Goal: Transaction & Acquisition: Purchase product/service

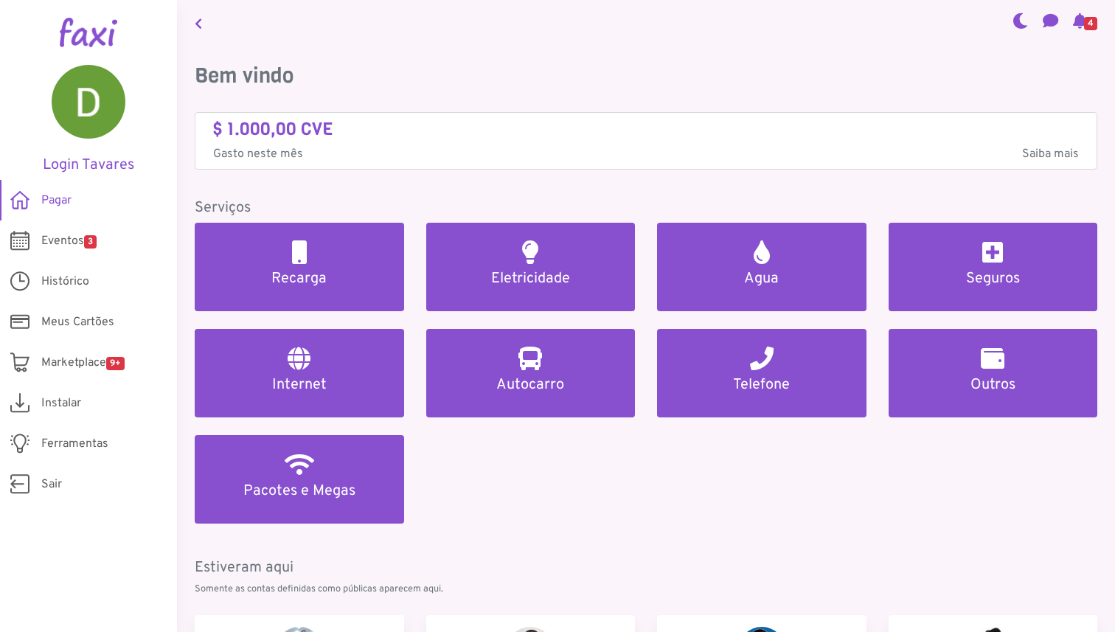
click at [1084, 20] on span "4" at bounding box center [1090, 23] width 13 height 13
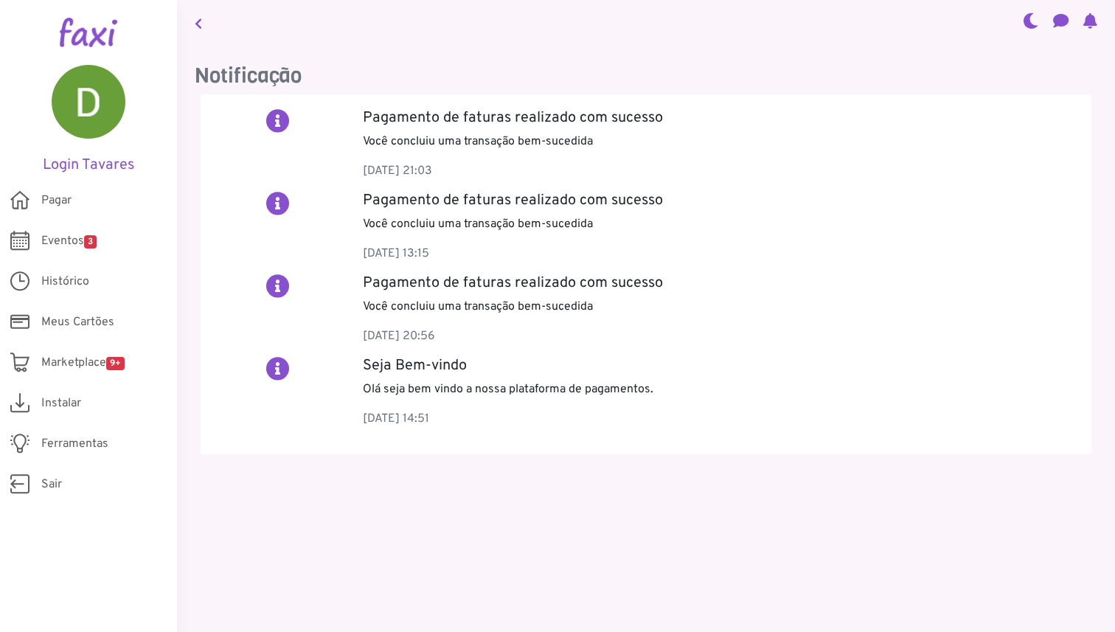
click at [739, 49] on div "Notificação Pagamento de faturas realizado com sucesso Você concluiu uma transa…" at bounding box center [646, 271] width 938 height 450
click at [60, 201] on span "Pagar" at bounding box center [56, 201] width 30 height 18
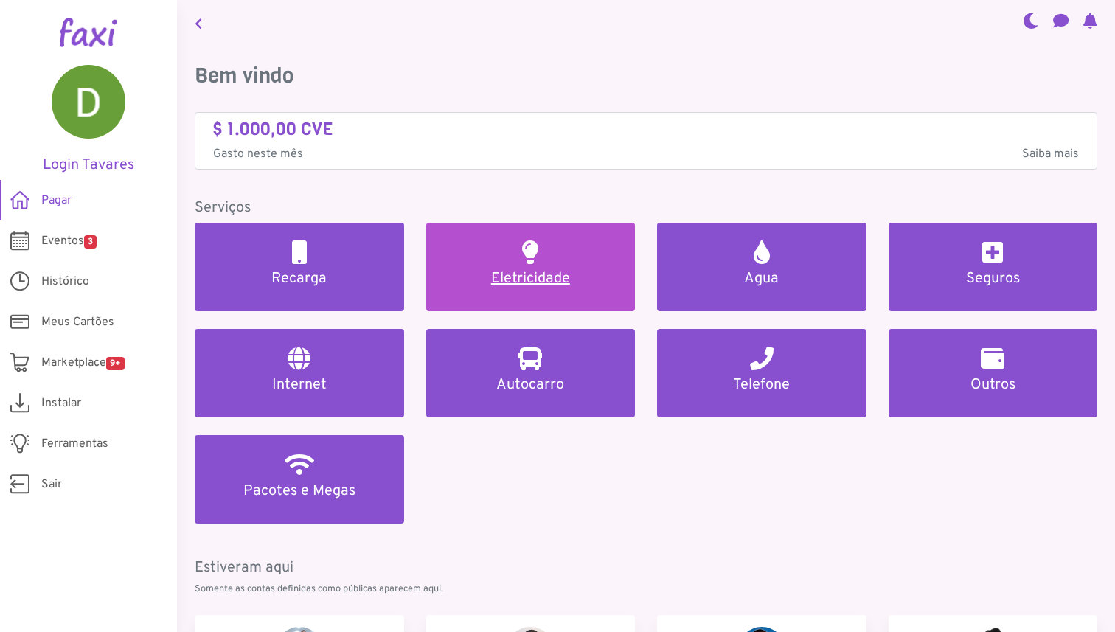
click at [542, 263] on link "Eletricidade" at bounding box center [530, 267] width 209 height 88
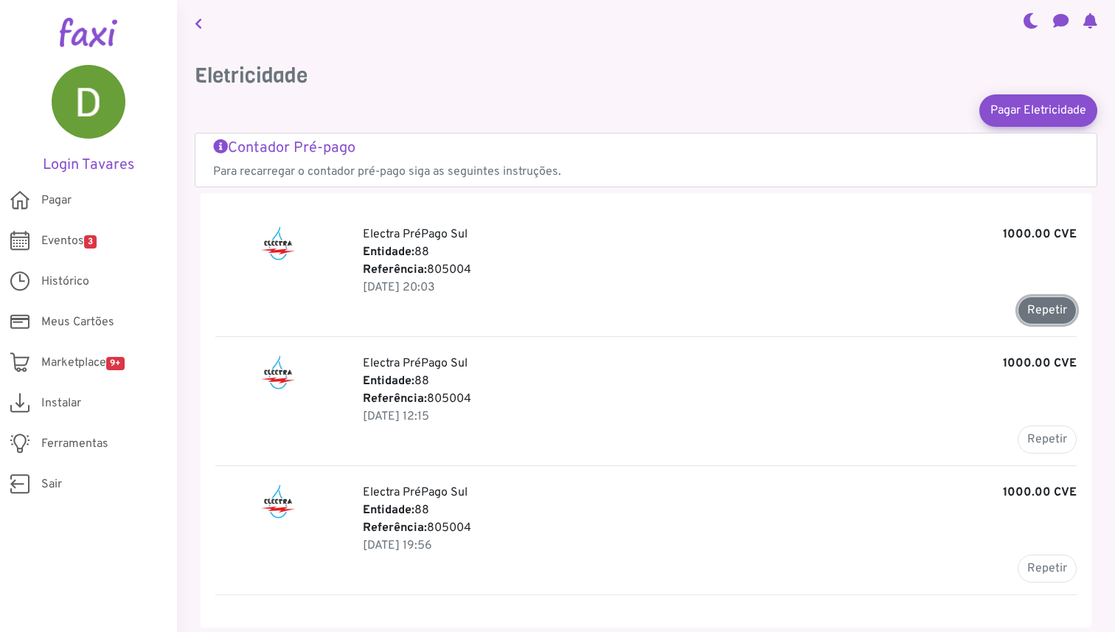
click at [1040, 307] on button "Repetir" at bounding box center [1047, 310] width 59 height 28
type input "******"
type input "*******"
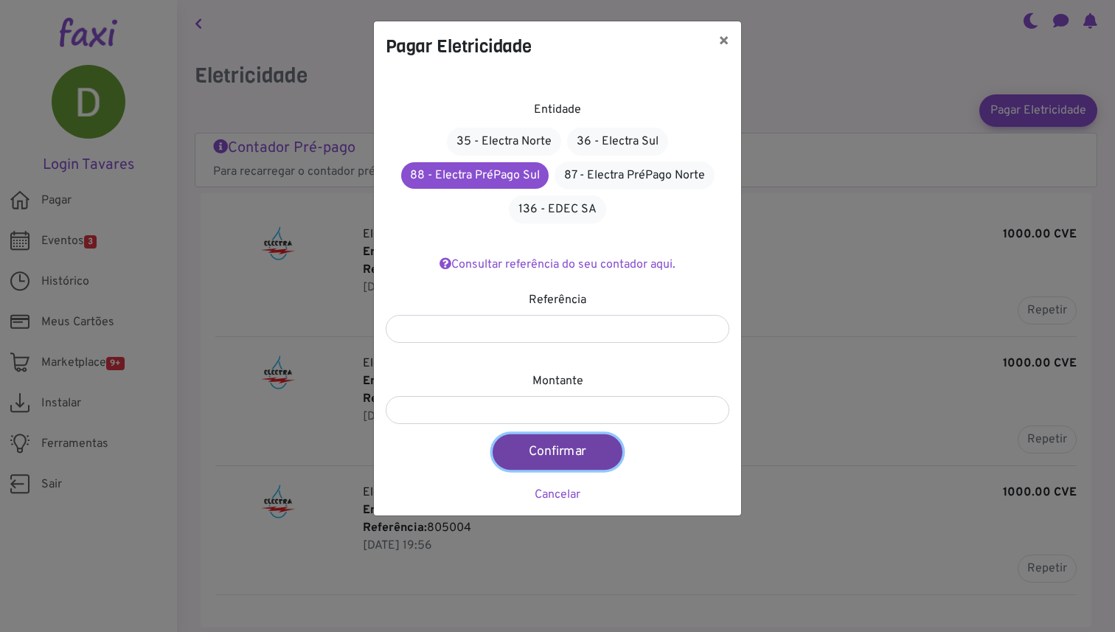
click at [560, 456] on button "Confirmar" at bounding box center [558, 451] width 130 height 35
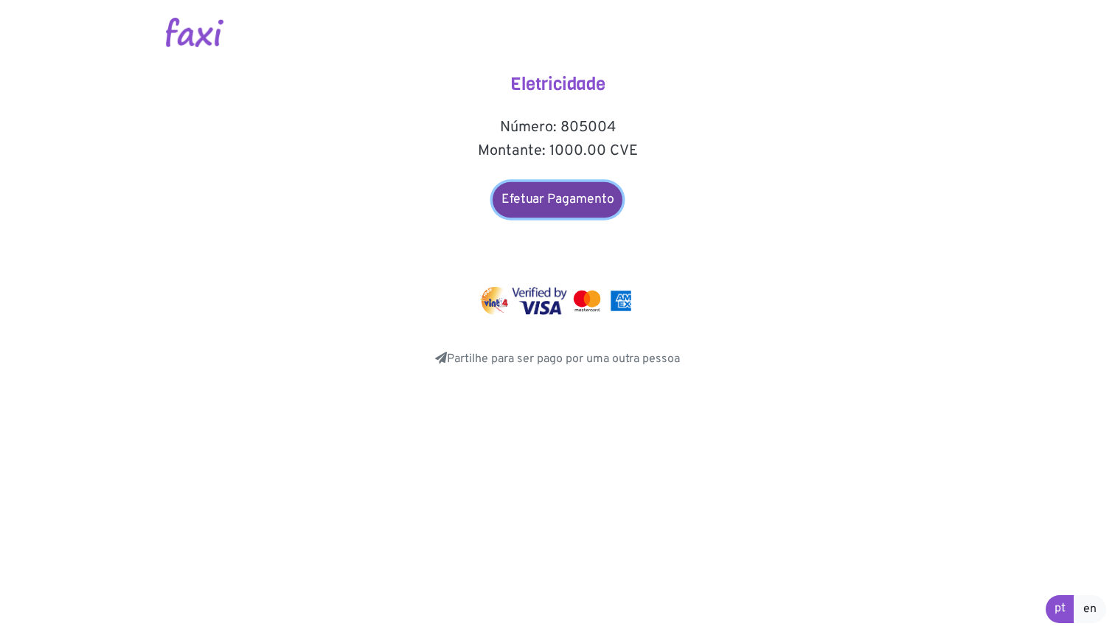
click at [581, 196] on link "Efetuar Pagamento" at bounding box center [558, 199] width 130 height 35
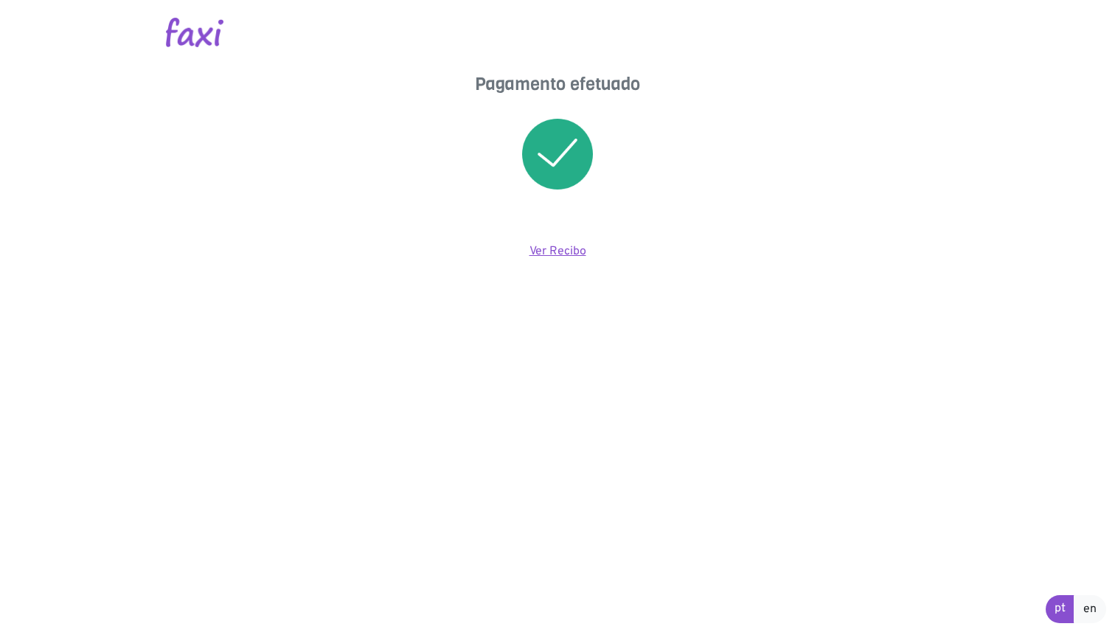
click at [563, 250] on link "Ver Recibo" at bounding box center [557, 251] width 57 height 15
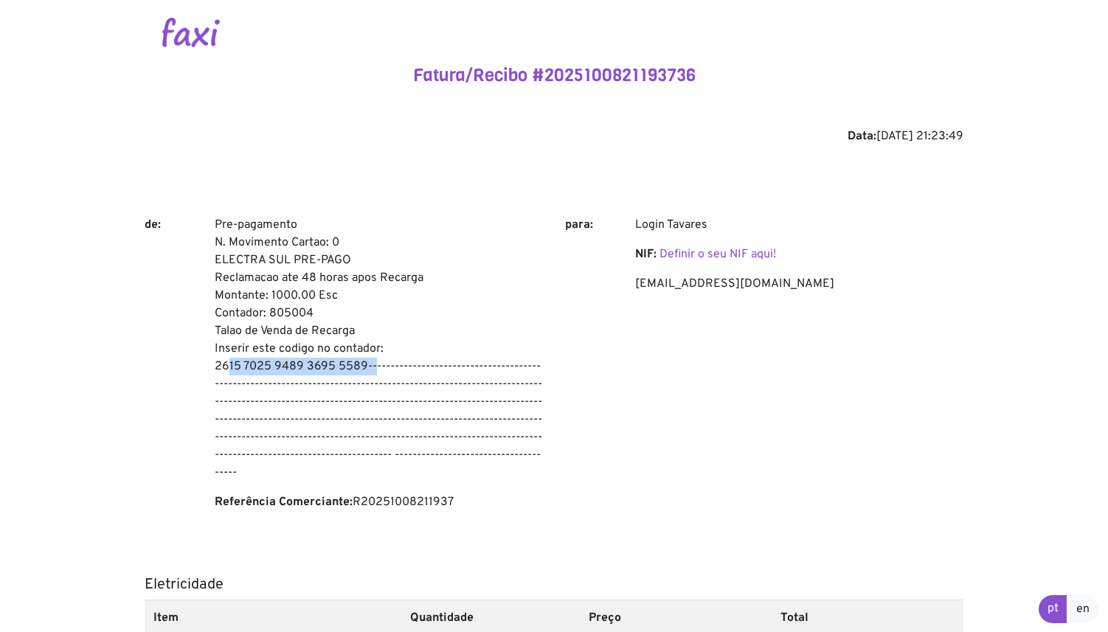
drag, startPoint x: 215, startPoint y: 364, endPoint x: 362, endPoint y: 365, distance: 147.5
click at [362, 365] on p "Pre-pagamento N. Movimento Cartao: 0 ELECTRA SUL PRE-PAGO Reclamacao ate 48 hor…" at bounding box center [379, 348] width 328 height 265
copy p "2615 7025 9489 3695 5589"
click at [179, 51] on div at bounding box center [554, 32] width 819 height 65
click at [175, 39] on img at bounding box center [191, 32] width 58 height 29
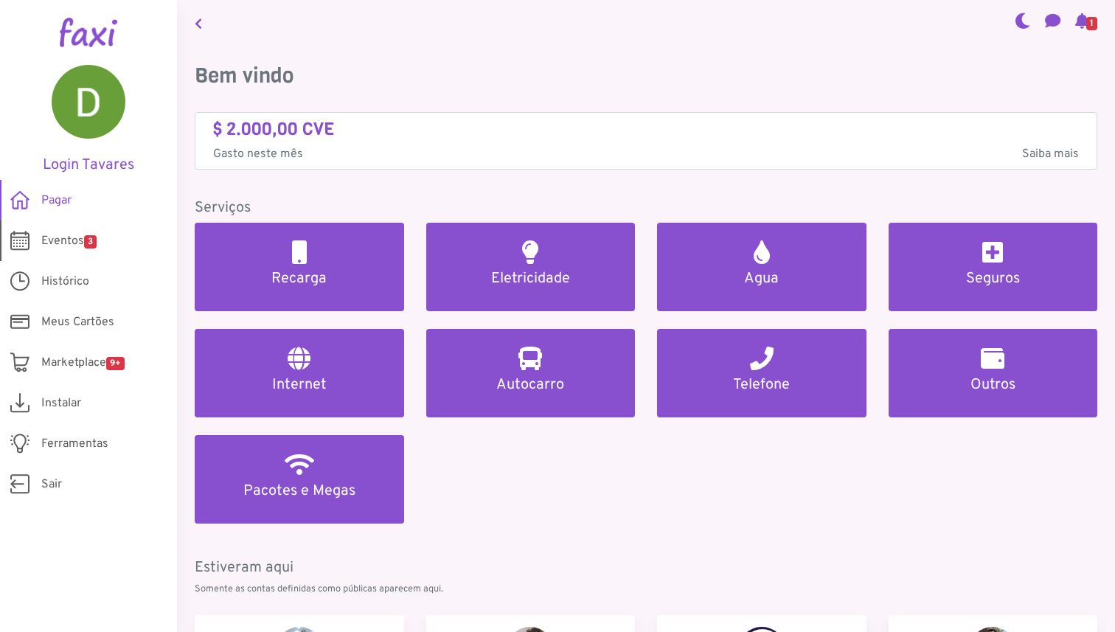
click at [43, 238] on span "Eventos 3" at bounding box center [68, 241] width 55 height 18
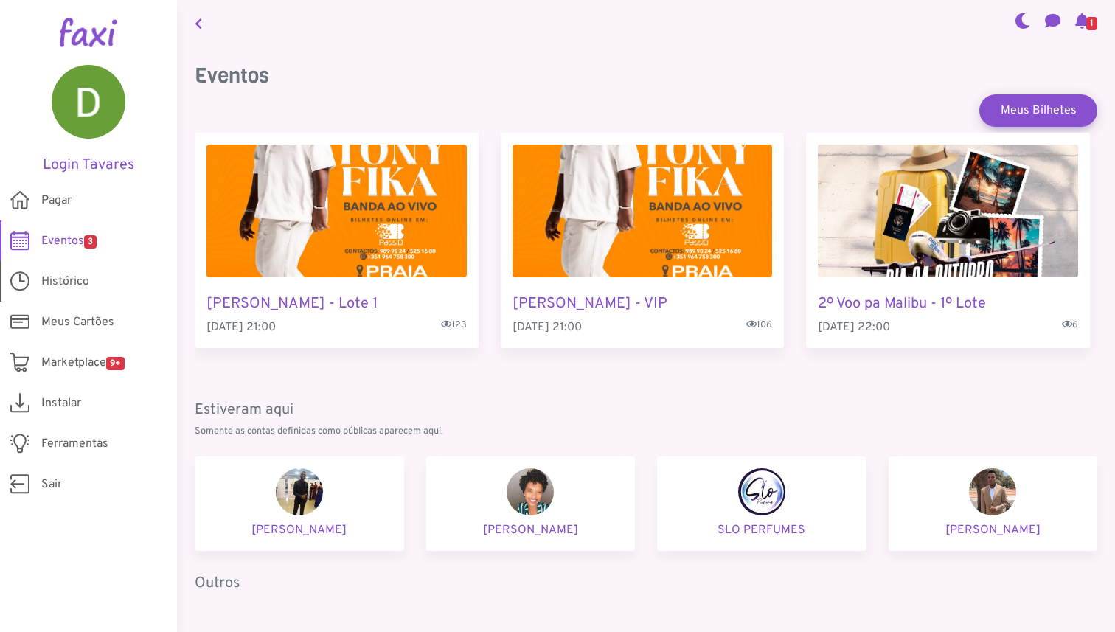
click at [66, 280] on span "Histórico" at bounding box center [65, 282] width 48 height 18
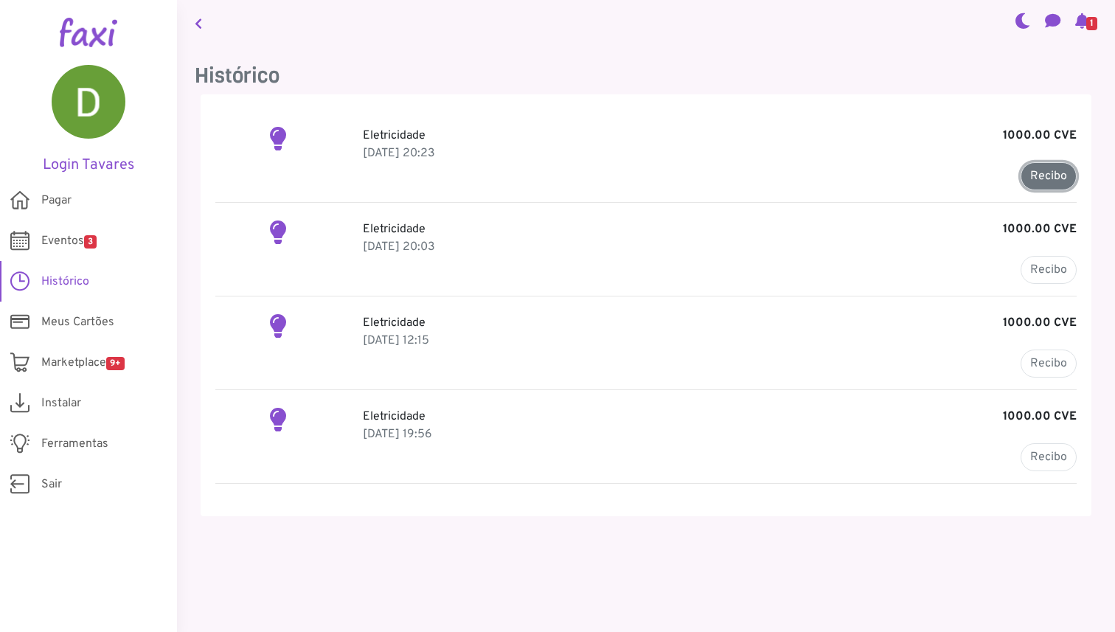
click at [1049, 165] on link "Recibo" at bounding box center [1049, 176] width 56 height 28
click at [1077, 18] on icon at bounding box center [1082, 21] width 14 height 12
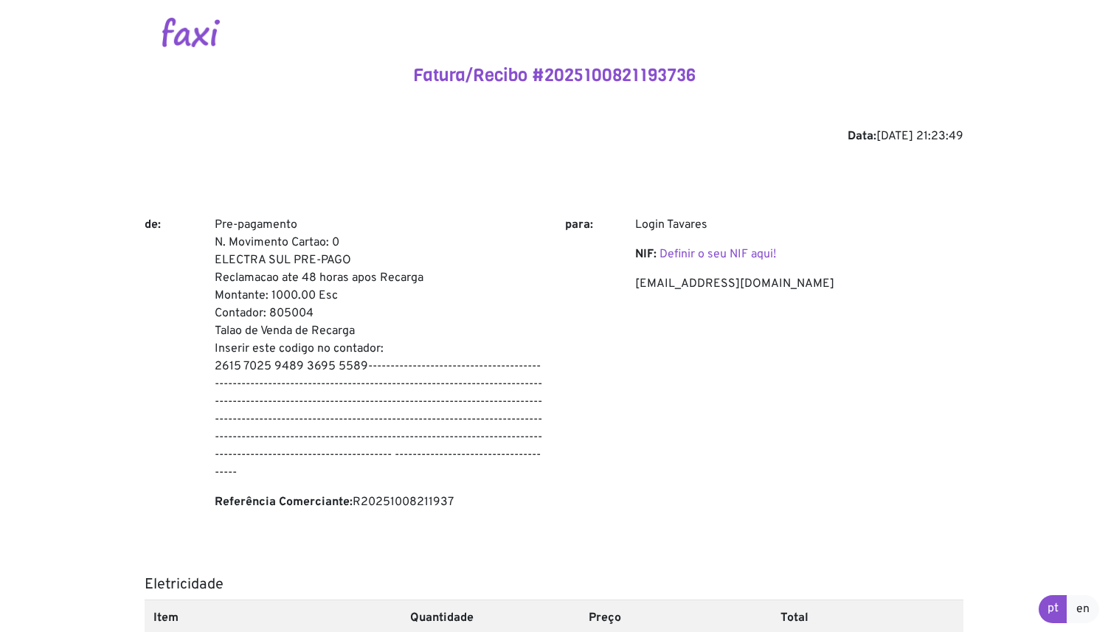
scroll to position [312, 0]
